Goal: Register for event/course

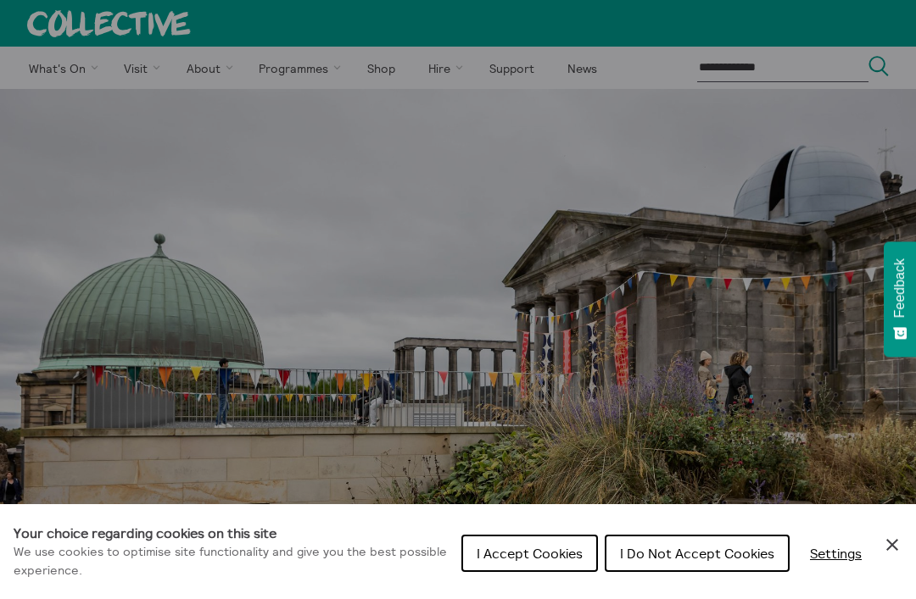
click at [524, 560] on button "I Accept Cookies" at bounding box center [529, 553] width 137 height 37
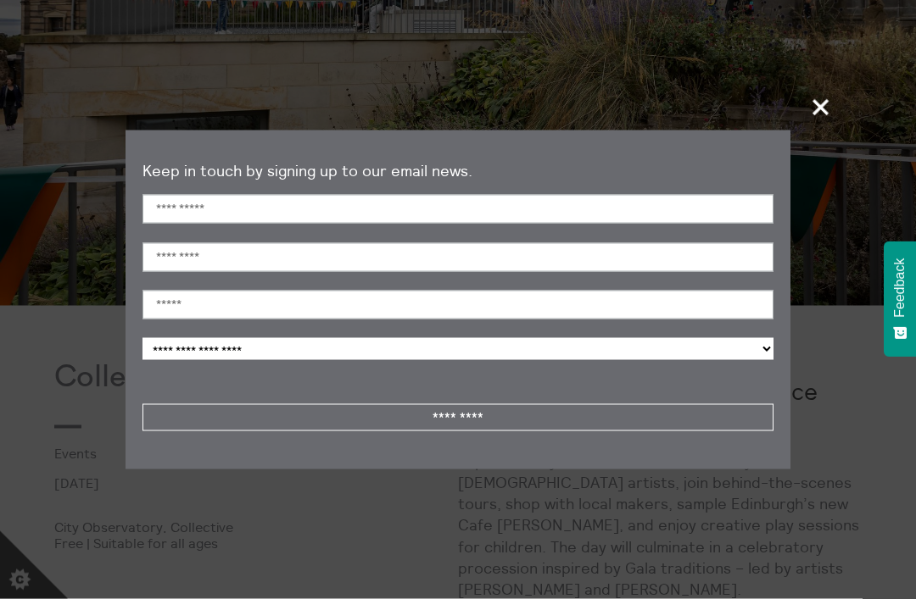
scroll to position [396, 0]
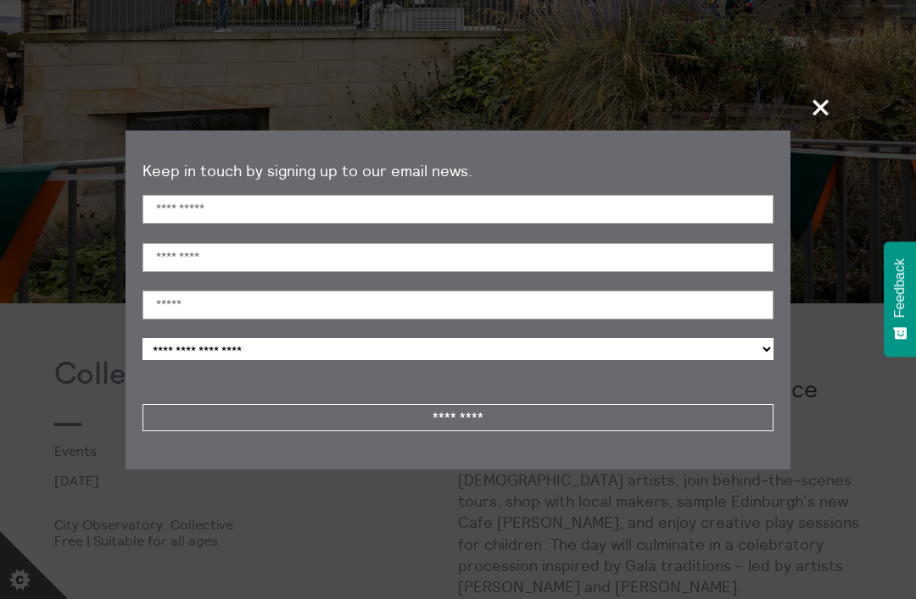
click at [814, 132] on span "+" at bounding box center [821, 107] width 50 height 50
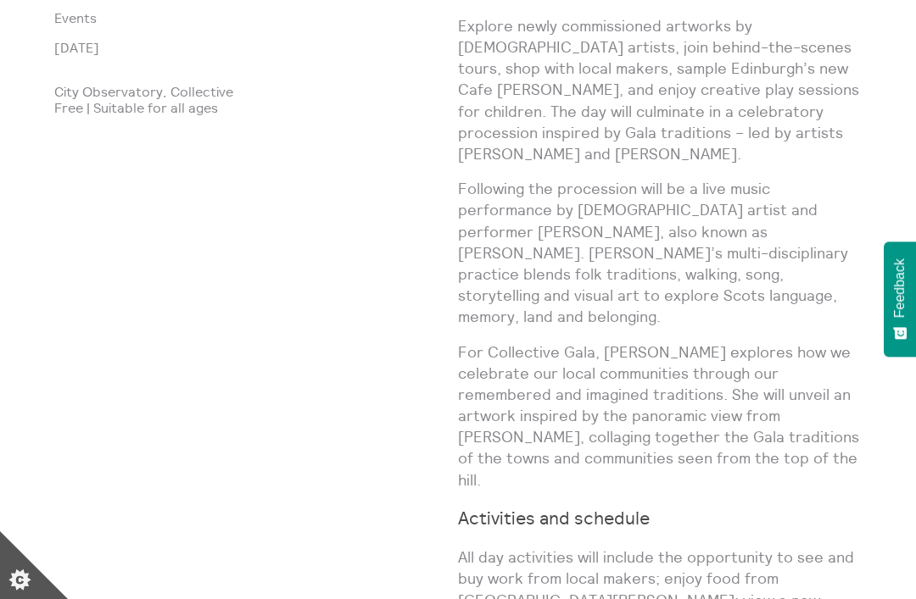
scroll to position [841, 0]
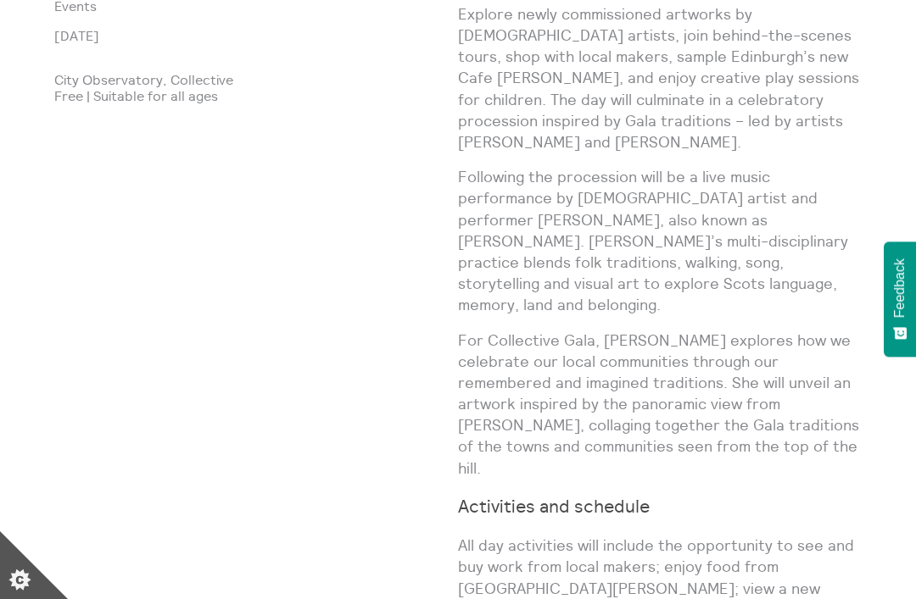
click at [885, 342] on button "Feedback" at bounding box center [899, 299] width 32 height 115
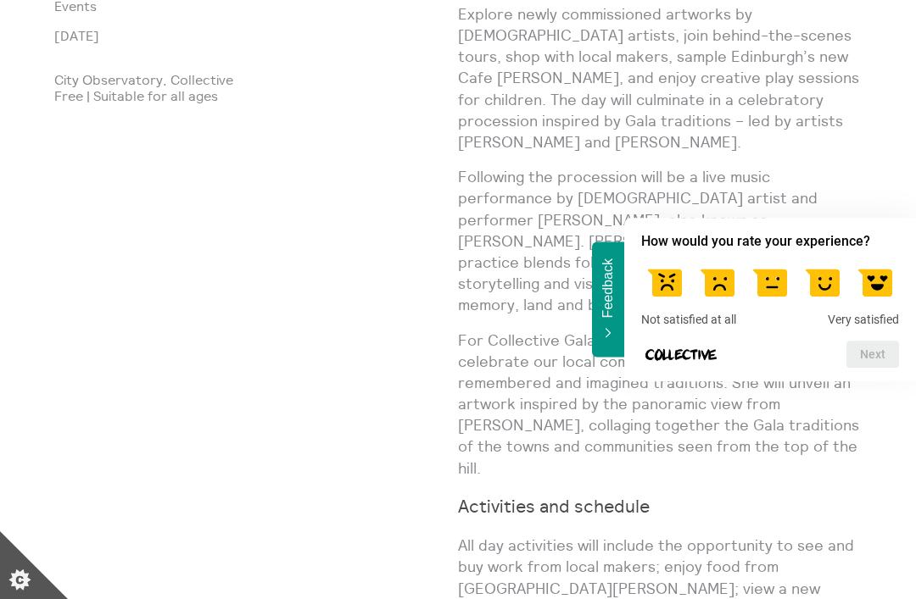
click at [215, 310] on div "Collective Gala Events [DATE] City Observatory, Collective Free | Suitable for …" at bounding box center [256, 597] width 404 height 1369
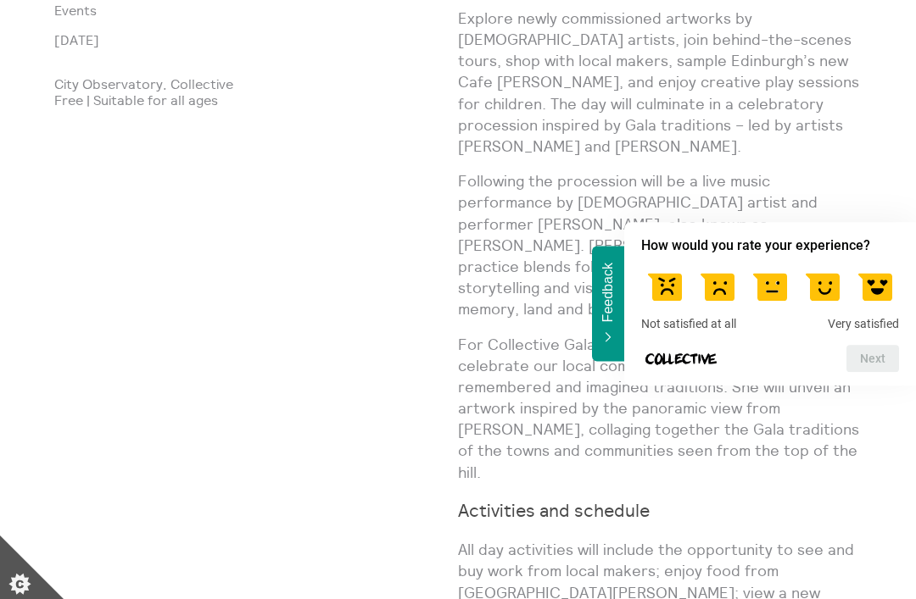
click at [612, 318] on span "Feedback" at bounding box center [607, 288] width 15 height 59
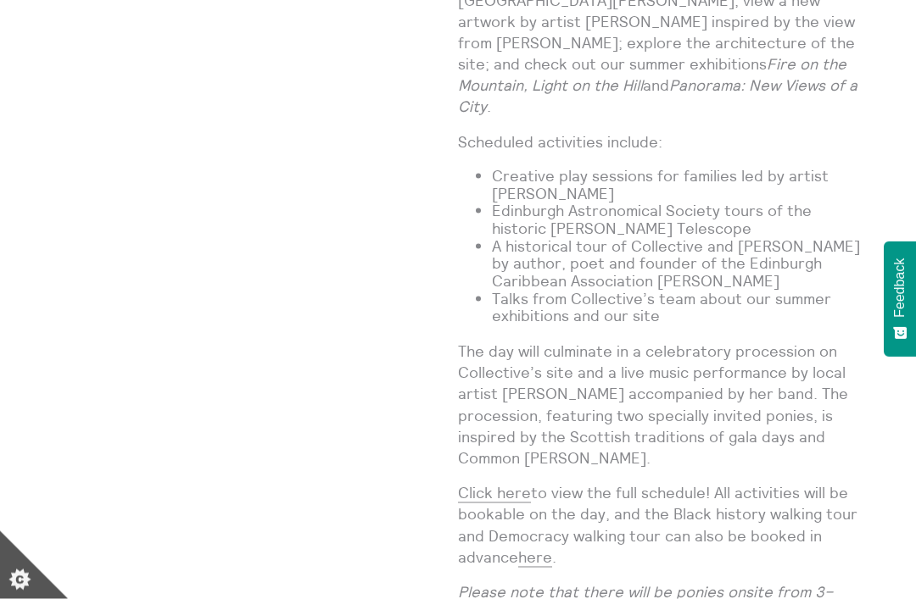
scroll to position [1430, 0]
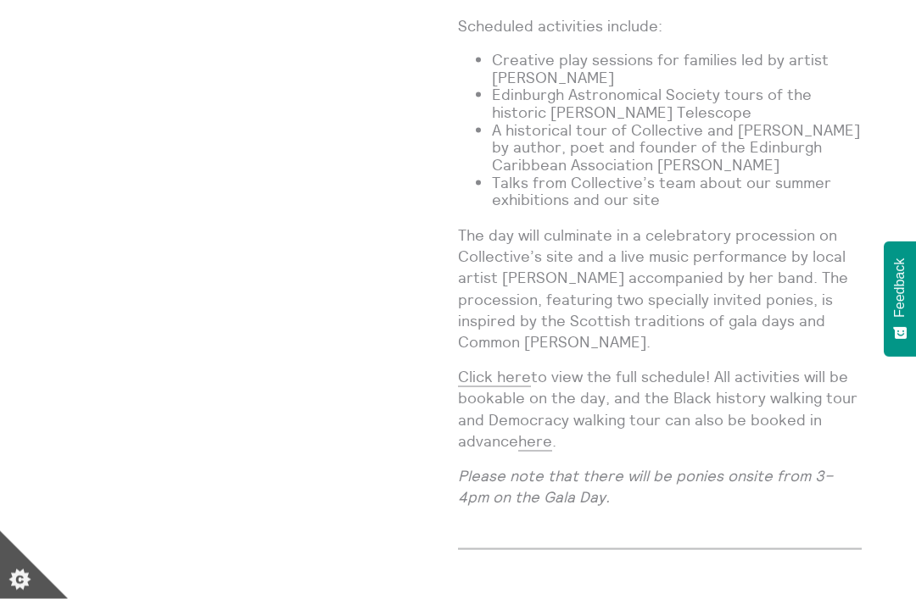
scroll to position [1547, 0]
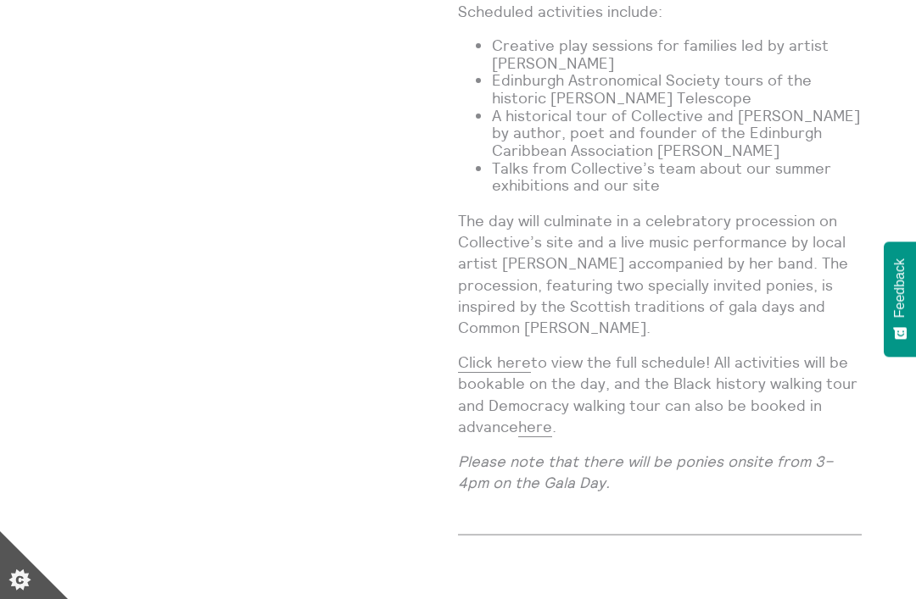
scroll to position [1558, 0]
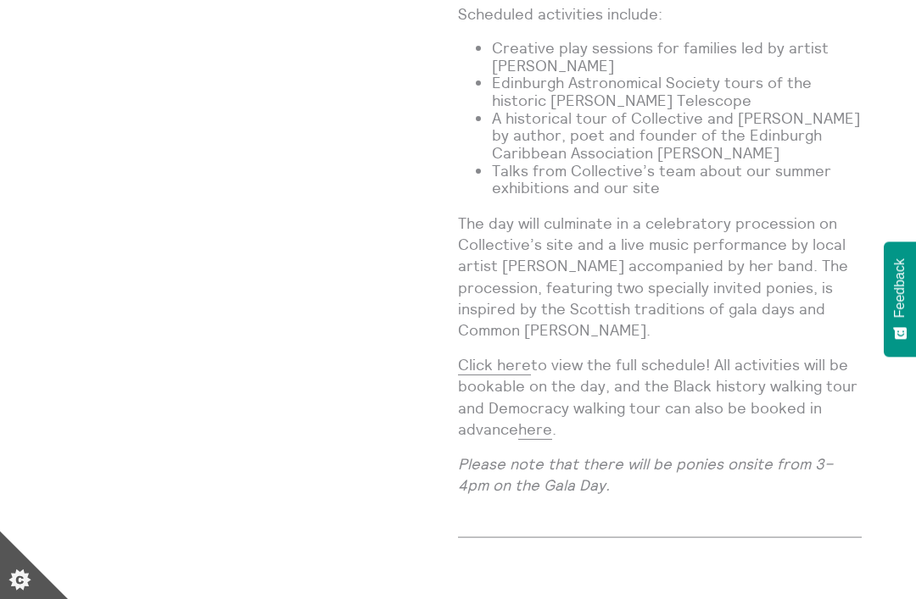
click at [894, 343] on icon "Feedback - Show survey" at bounding box center [900, 334] width 14 height 19
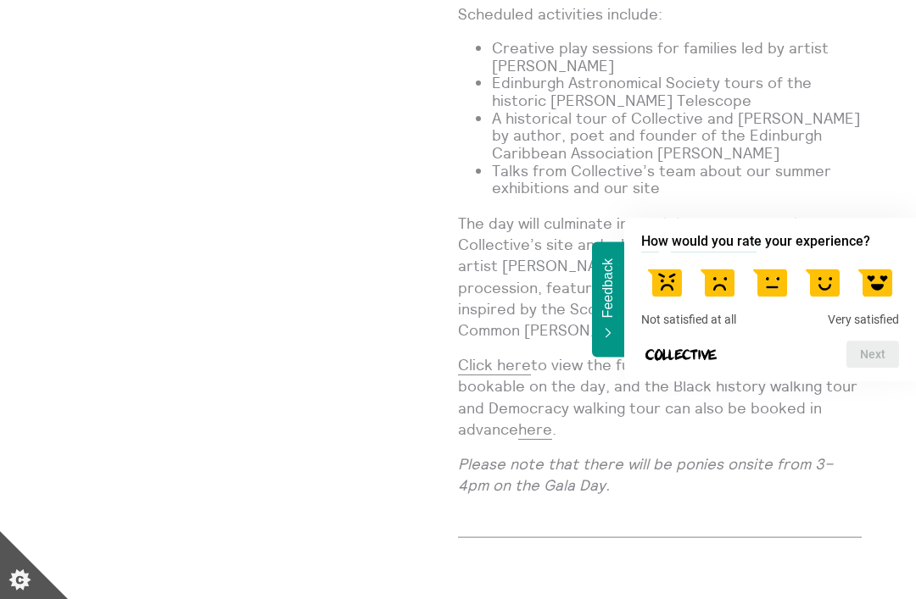
click at [581, 454] on em "Please note that there will be ponies onsite from 3–4pm on the Gala Day." at bounding box center [645, 474] width 375 height 41
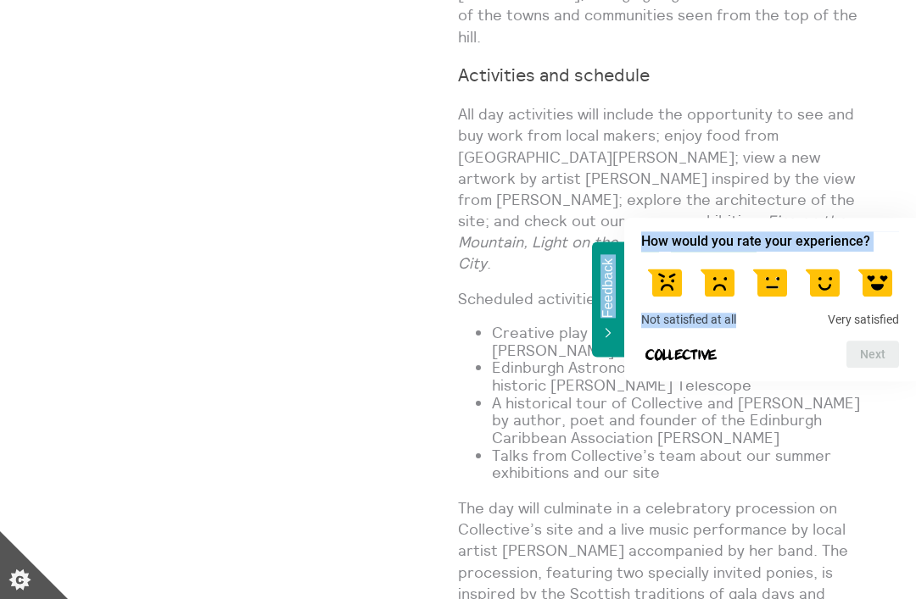
scroll to position [1255, 0]
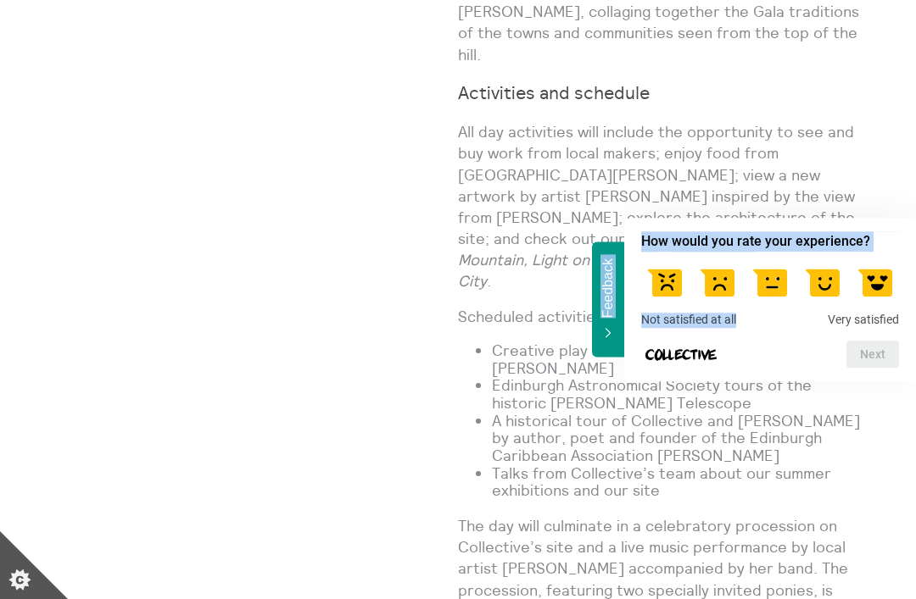
click at [615, 340] on button "Feedback" at bounding box center [608, 299] width 32 height 115
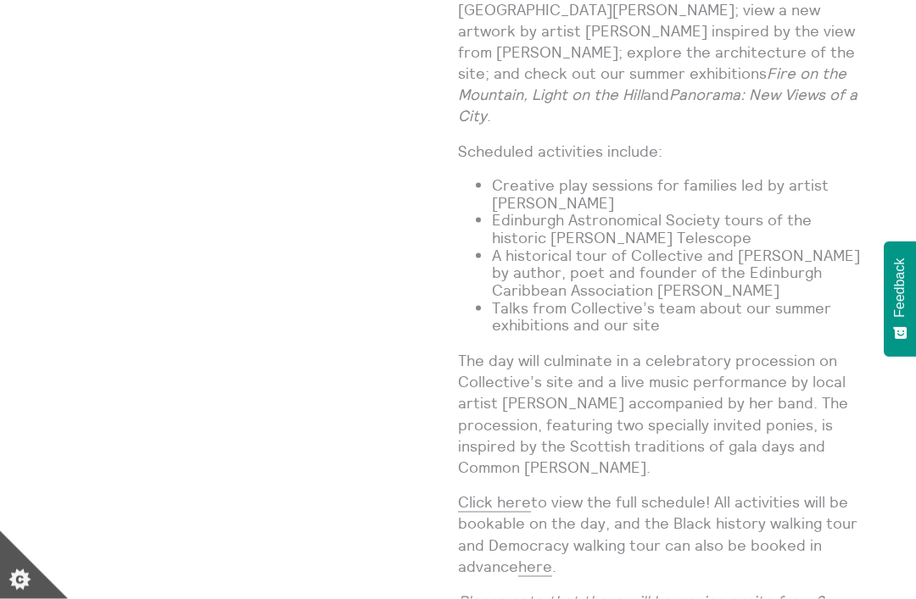
scroll to position [1421, 0]
click at [894, 346] on button "Feedback" at bounding box center [899, 299] width 32 height 115
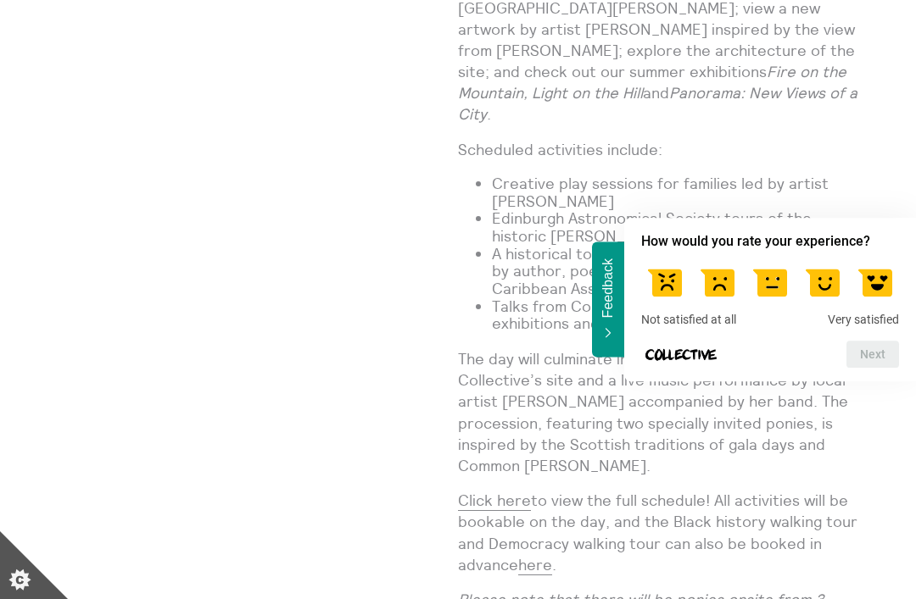
click at [622, 357] on button "Feedback" at bounding box center [608, 299] width 32 height 115
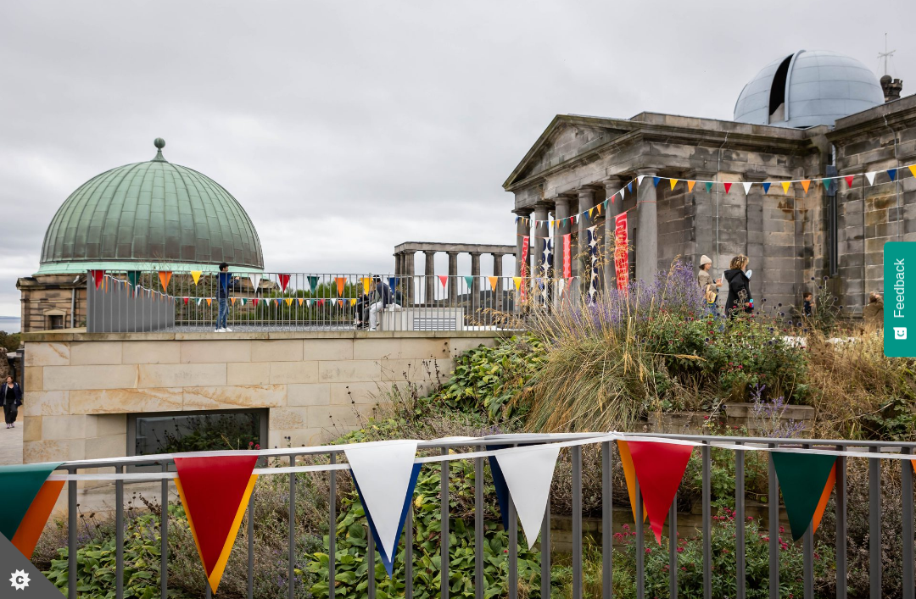
scroll to position [0, 0]
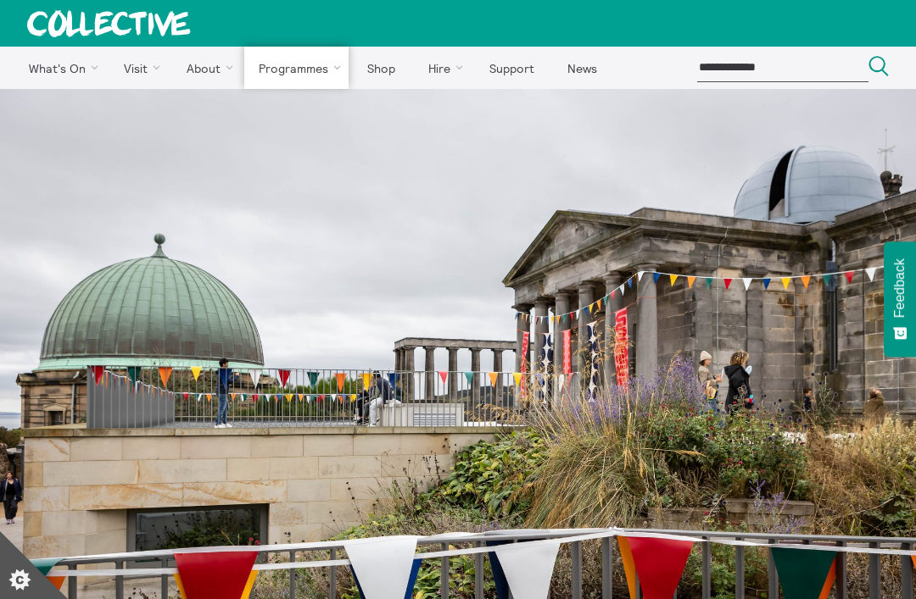
click at [70, 162] on img at bounding box center [458, 394] width 916 height 610
click at [0, 0] on link "Events" at bounding box center [0, 0] width 0 height 0
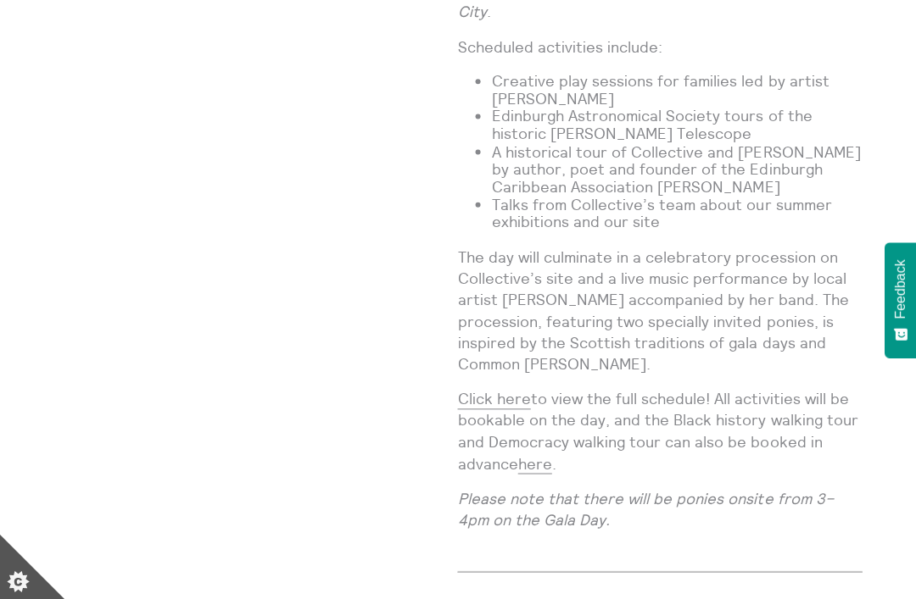
scroll to position [1524, 0]
click at [534, 454] on link "here" at bounding box center [535, 464] width 34 height 20
